Goal: Task Accomplishment & Management: Manage account settings

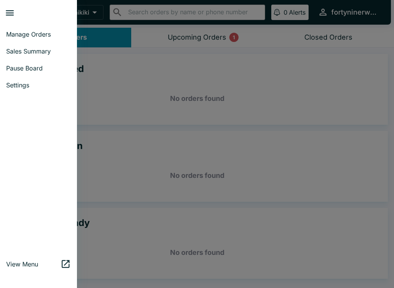
click at [35, 70] on span "Pause Board" at bounding box center [38, 68] width 65 height 8
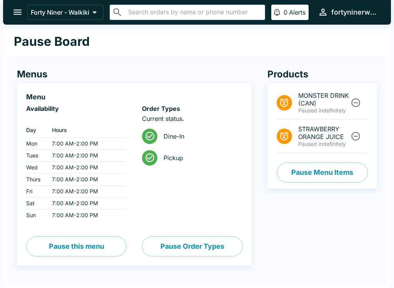
click at [333, 171] on button "Pause Menu Items" at bounding box center [322, 172] width 91 height 20
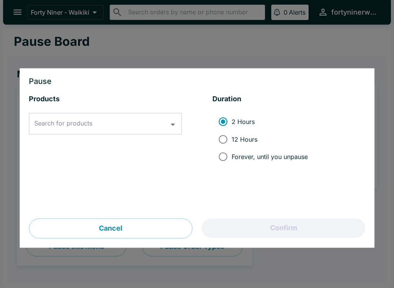
click at [77, 123] on div "Search for products Search for products" at bounding box center [105, 124] width 153 height 22
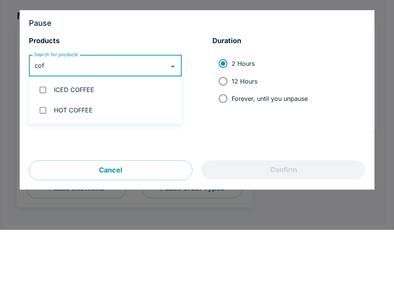
type input "coff"
click at [42, 140] on input "checkbox" at bounding box center [43, 148] width 16 height 16
checkbox input "true"
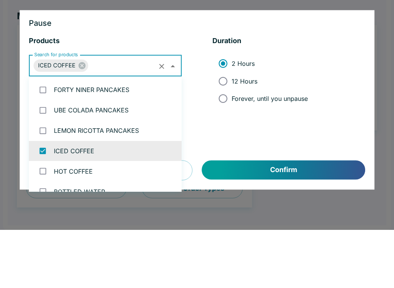
click at [222, 148] on input "Forever, until you unpause" at bounding box center [222, 156] width 17 height 17
radio input "true"
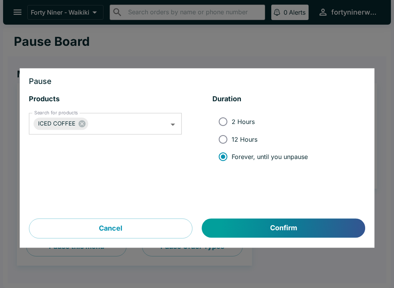
click at [303, 229] on button "Confirm" at bounding box center [283, 228] width 163 height 19
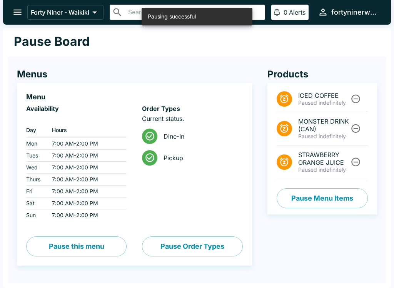
click at [328, 199] on button "Pause Menu Items" at bounding box center [322, 198] width 91 height 20
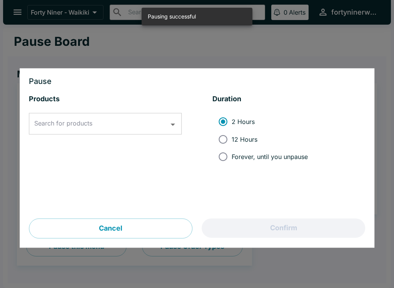
click at [86, 123] on div "Search for products Search for products" at bounding box center [105, 124] width 153 height 22
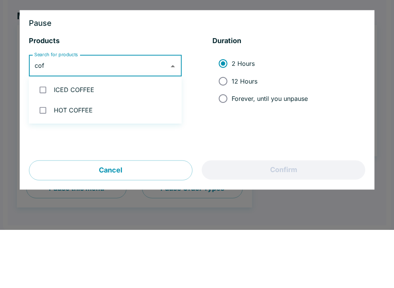
type input "coff"
click at [43, 161] on input "checkbox" at bounding box center [43, 169] width 16 height 16
checkbox input "true"
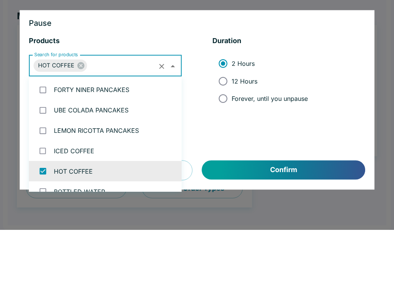
click at [221, 148] on input "Forever, until you unpause" at bounding box center [222, 156] width 17 height 17
radio input "true"
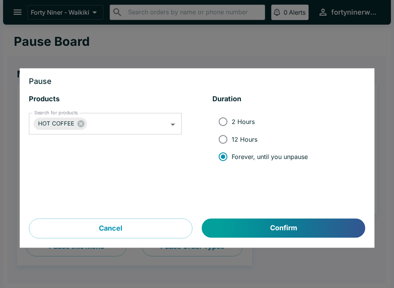
click at [319, 227] on button "Confirm" at bounding box center [283, 228] width 163 height 19
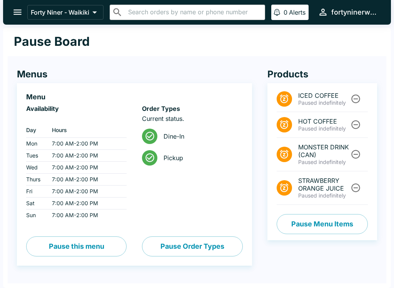
click at [21, 9] on icon "open drawer" at bounding box center [17, 12] width 10 height 10
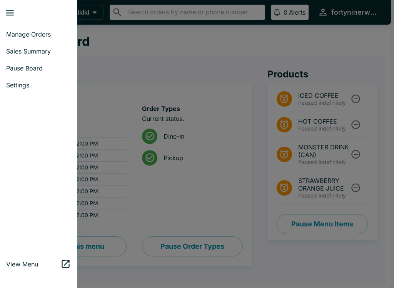
click at [37, 33] on span "Manage Orders" at bounding box center [38, 34] width 65 height 8
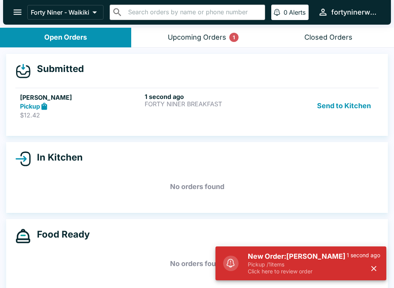
click at [296, 266] on p "Pickup / 1 items" at bounding box center [297, 264] width 99 height 7
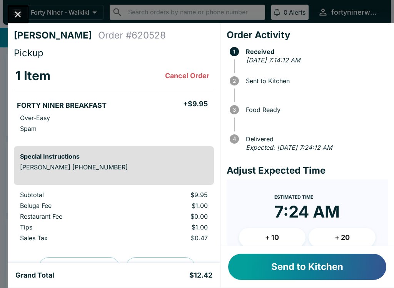
click at [323, 261] on button "Send to Kitchen" at bounding box center [307, 267] width 158 height 26
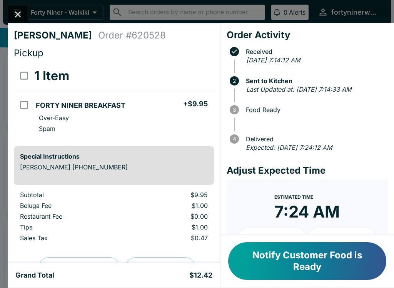
click at [19, 15] on icon "Close" at bounding box center [18, 14] width 10 height 10
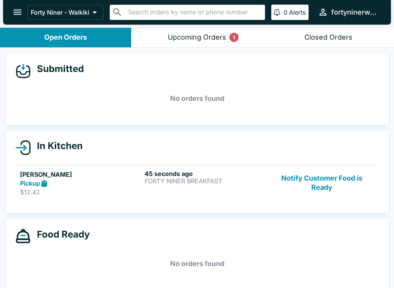
click at [205, 38] on div "Upcoming Orders 1" at bounding box center [197, 37] width 59 height 9
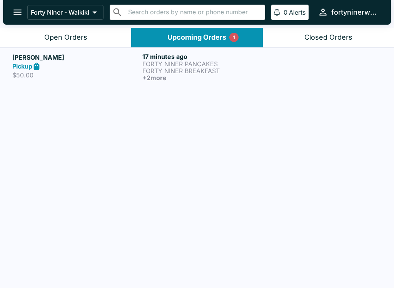
click at [167, 82] on link "[PERSON_NAME] Pickup $50.00 17 minutes ago FORTY NINER PANCAKES FORTY NINER BRE…" at bounding box center [197, 67] width 394 height 38
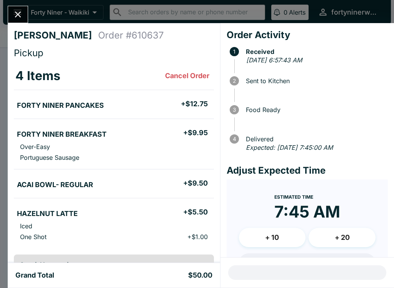
click at [16, 11] on icon "Close" at bounding box center [18, 14] width 10 height 10
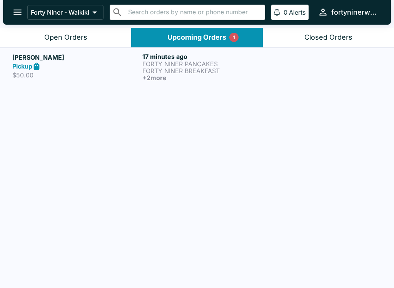
click at [111, 65] on div "Pickup" at bounding box center [75, 66] width 127 height 9
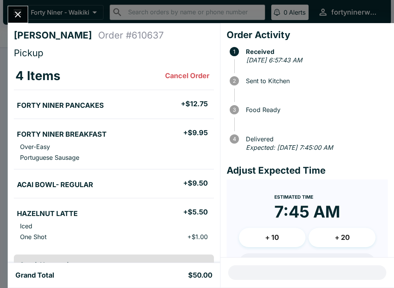
click at [22, 15] on icon "Close" at bounding box center [18, 14] width 10 height 10
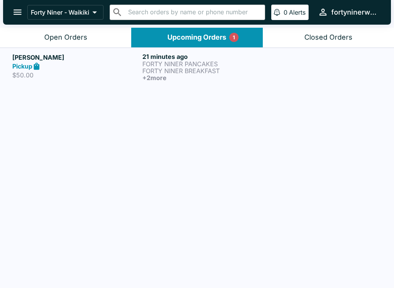
click at [78, 37] on div "Open Orders" at bounding box center [65, 37] width 43 height 9
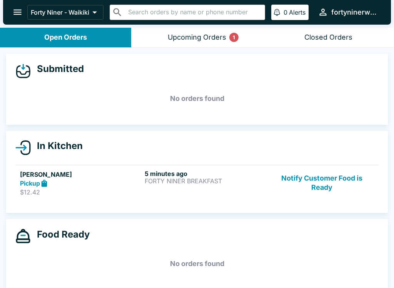
click at [309, 179] on button "Notify Customer Food is Ready" at bounding box center [322, 183] width 104 height 27
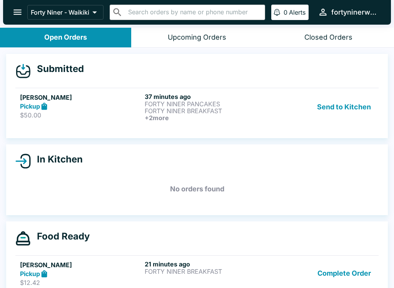
click at [277, 111] on div "Send to Kitchen" at bounding box center [322, 107] width 104 height 28
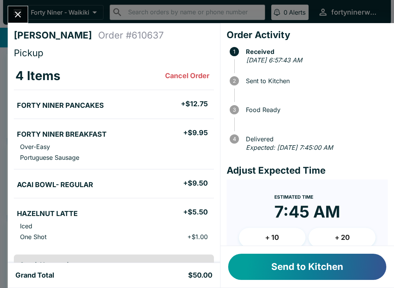
click at [339, 264] on button "Send to Kitchen" at bounding box center [307, 267] width 158 height 26
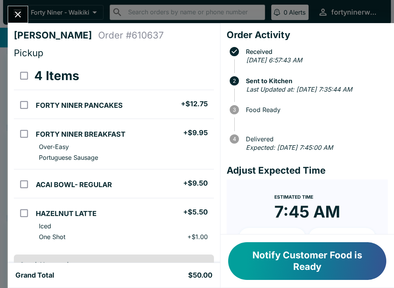
click at [21, 10] on icon "Close" at bounding box center [18, 14] width 10 height 10
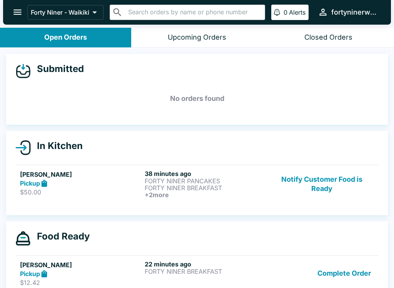
click at [332, 187] on button "Notify Customer Food is Ready" at bounding box center [322, 184] width 104 height 28
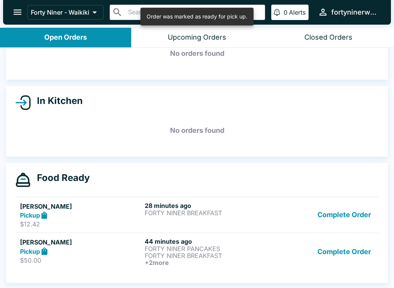
scroll to position [45, 0]
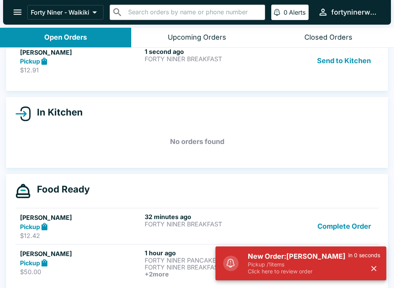
click at [299, 261] on p "Pickup / 1 items" at bounding box center [298, 264] width 100 height 7
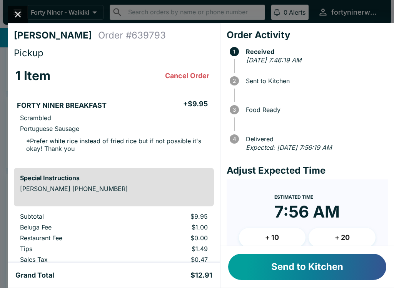
click at [301, 249] on div "Send to Kitchen" at bounding box center [308, 267] width 174 height 42
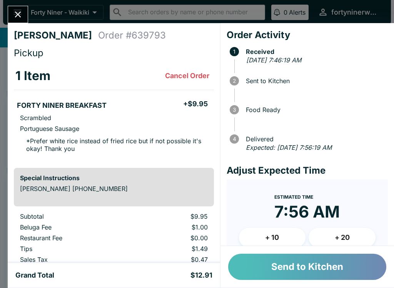
click at [316, 268] on button "Send to Kitchen" at bounding box center [307, 267] width 158 height 26
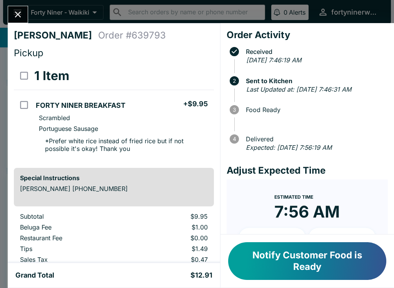
click at [12, 12] on button "Close" at bounding box center [18, 14] width 20 height 17
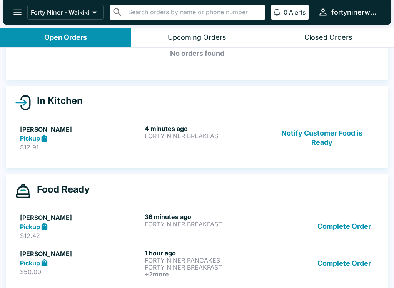
click at [313, 135] on button "Notify Customer Food is Ready" at bounding box center [322, 138] width 104 height 27
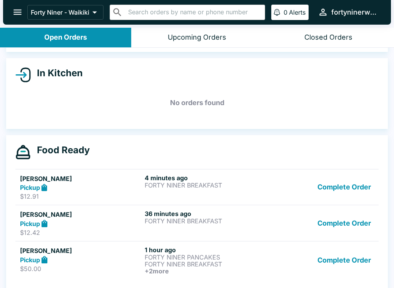
scroll to position [76, 0]
